Goal: Find specific page/section: Find specific page/section

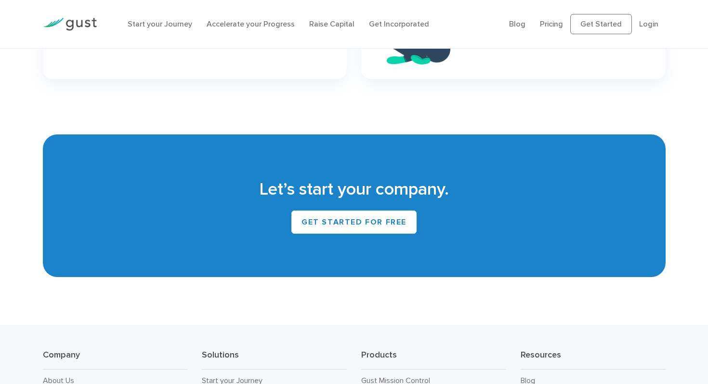
scroll to position [4163, 0]
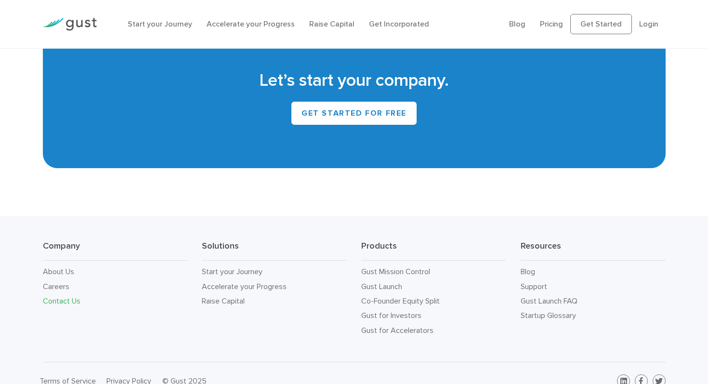
click at [67, 296] on link "Contact Us" at bounding box center [62, 300] width 38 height 9
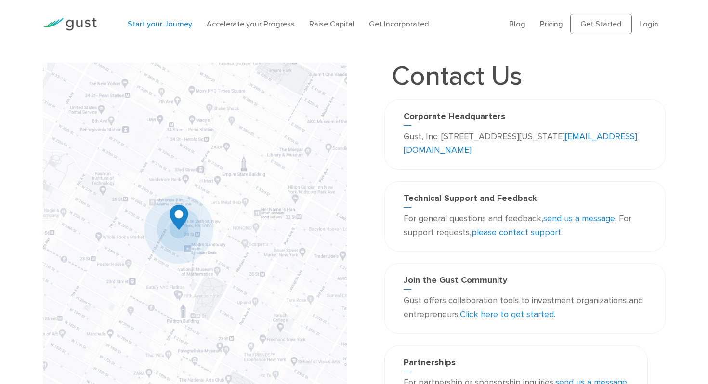
click at [171, 25] on link "Start your Journey" at bounding box center [160, 23] width 65 height 9
